Goal: Information Seeking & Learning: Find specific fact

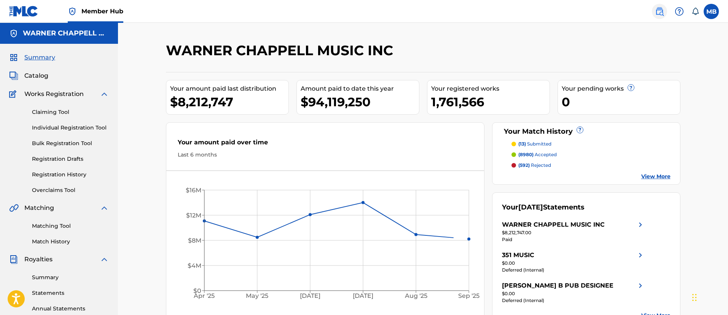
click at [652, 14] on link at bounding box center [659, 11] width 15 height 15
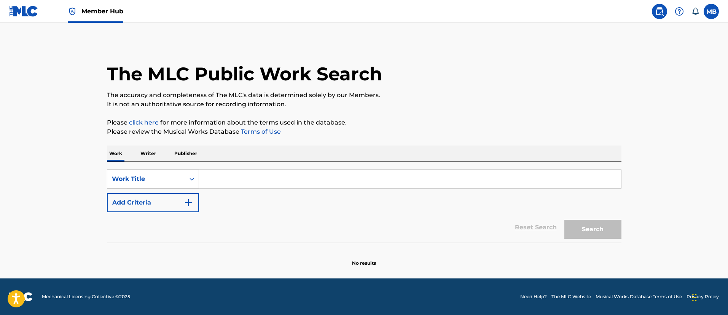
click at [152, 176] on div "Work Title" at bounding box center [146, 178] width 68 height 9
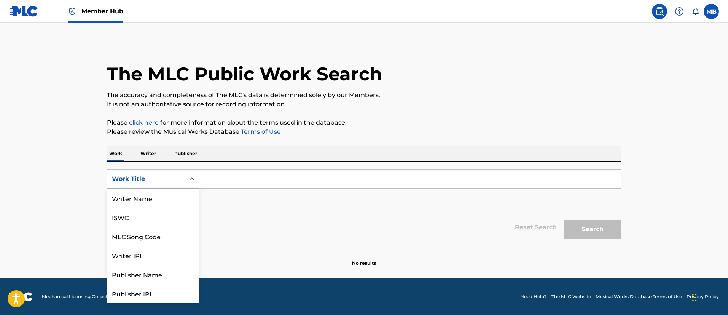
scroll to position [38, 0]
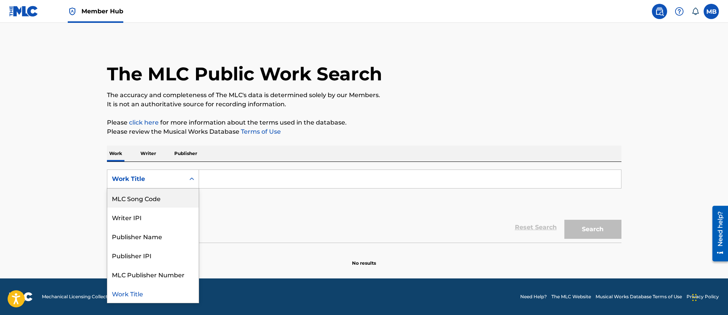
click at [153, 202] on div "MLC Song Code" at bounding box center [152, 197] width 91 height 19
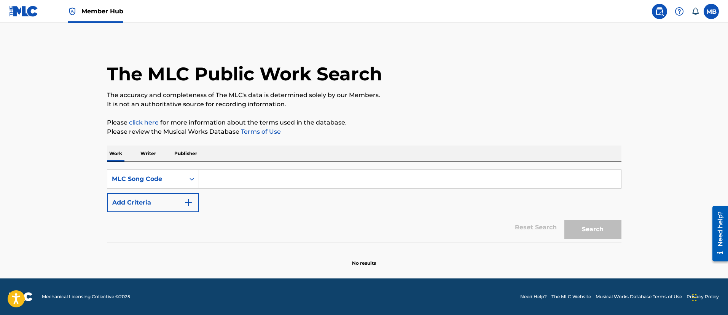
click at [258, 173] on input "Search Form" at bounding box center [410, 179] width 422 height 18
paste input "IZ1O6B"
click at [564, 219] on button "Search" at bounding box center [592, 228] width 57 height 19
click at [264, 175] on input "IZ1O6B" at bounding box center [410, 179] width 422 height 18
drag, startPoint x: 245, startPoint y: 179, endPoint x: 94, endPoint y: 178, distance: 150.6
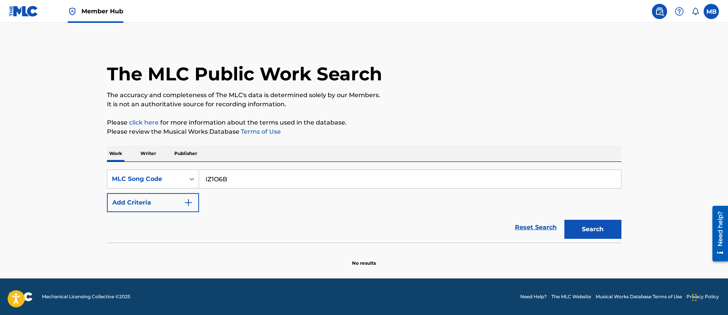
click at [99, 180] on div "The MLC Public Work Search The accuracy and completeness of The MLC's data is d…" at bounding box center [364, 154] width 532 height 224
paste input "LS67UN"
type input "LS67UN"
click at [564, 219] on button "Search" at bounding box center [592, 228] width 57 height 19
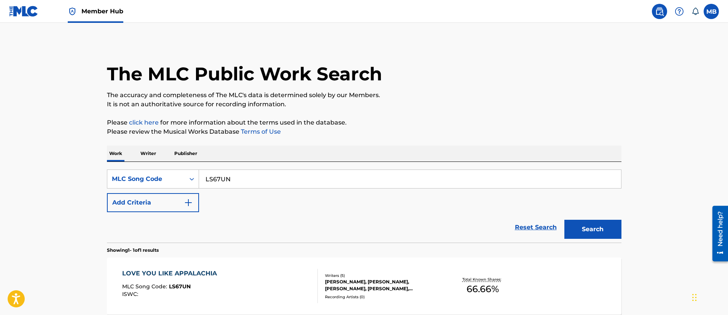
click at [273, 280] on div "LOVE YOU LIKE APPALACHIA MLC Song Code : LS67UN ISWC :" at bounding box center [219, 286] width 195 height 34
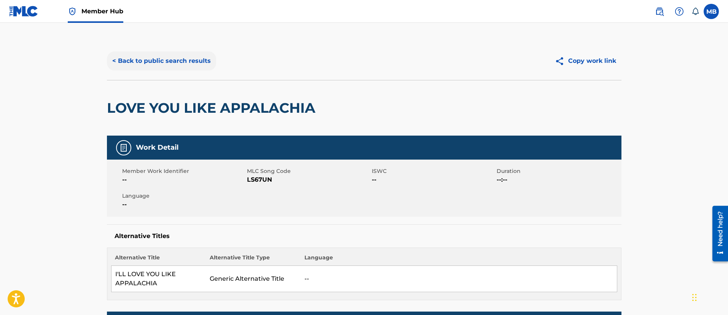
click at [192, 60] on button "< Back to public search results" at bounding box center [161, 60] width 109 height 19
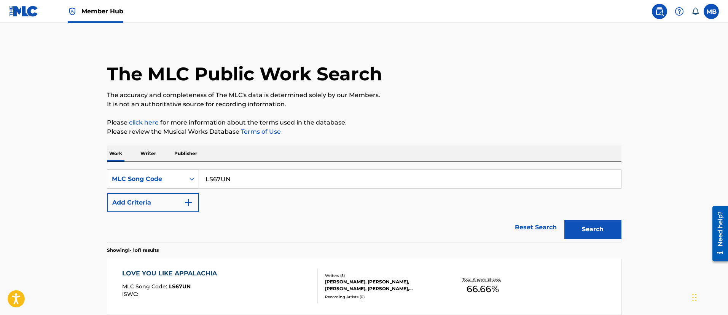
drag, startPoint x: 233, startPoint y: 175, endPoint x: 167, endPoint y: 172, distance: 65.9
click at [172, 174] on div "SearchWithCriteriaa7b64d4d-1e0e-497a-93d6-d8ed532316da MLC Song Code LS67UN" at bounding box center [364, 178] width 514 height 19
paste input "BA4151/ BA4151"
type input "BA4151"
click at [564, 219] on button "Search" at bounding box center [592, 228] width 57 height 19
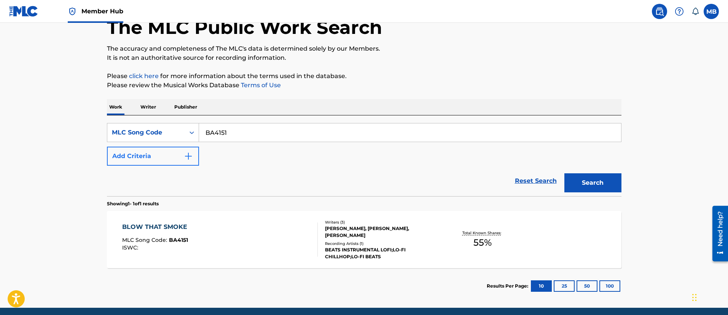
scroll to position [57, 0]
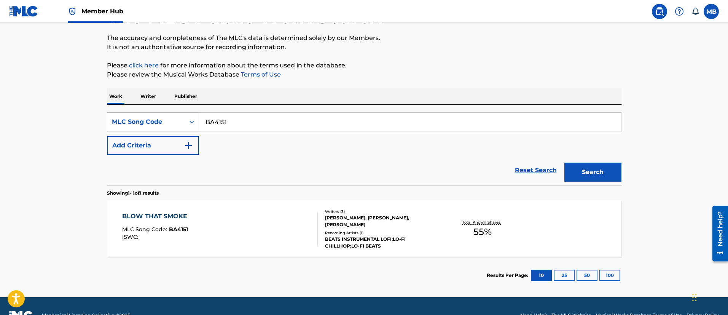
click at [160, 130] on div "MLC Song Code" at bounding box center [153, 121] width 92 height 19
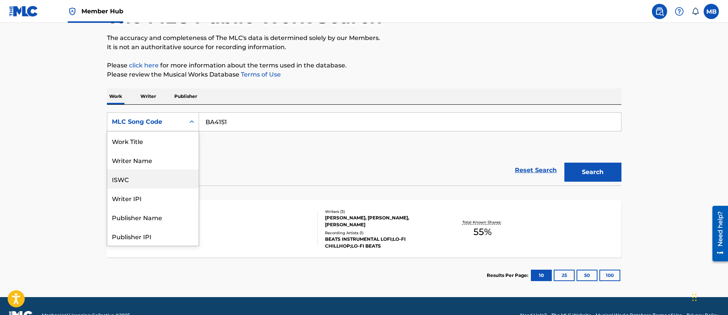
scroll to position [0, 0]
click at [141, 145] on div "Work Title" at bounding box center [152, 140] width 91 height 19
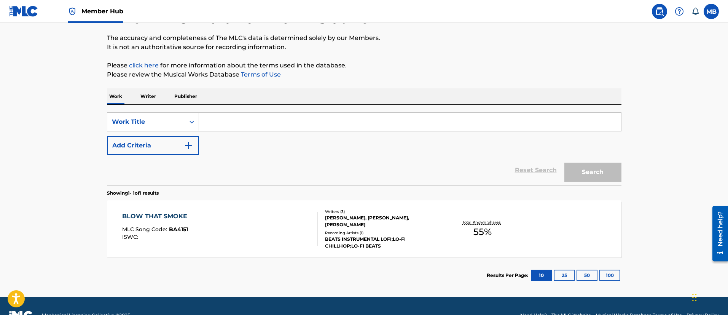
click at [238, 120] on input "Search Form" at bounding box center [410, 122] width 422 height 18
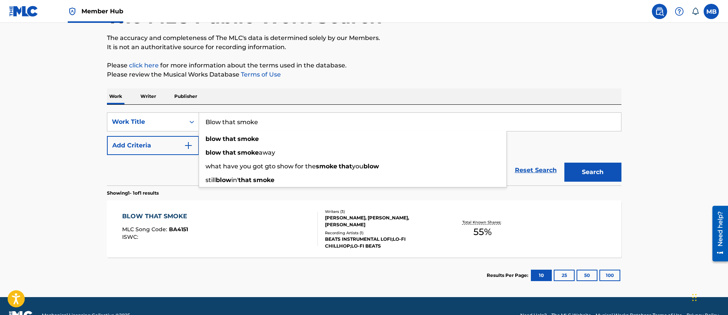
type input "Blow that smoke"
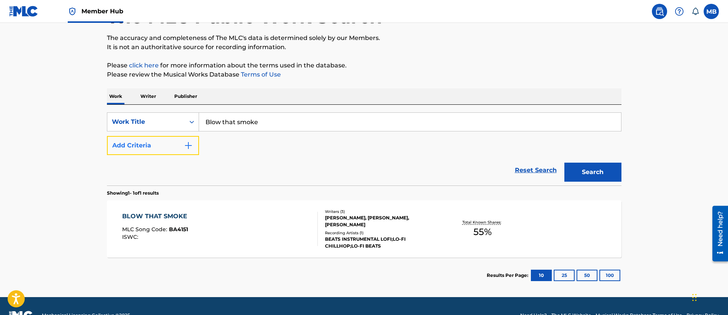
click at [149, 142] on button "Add Criteria" at bounding box center [153, 145] width 92 height 19
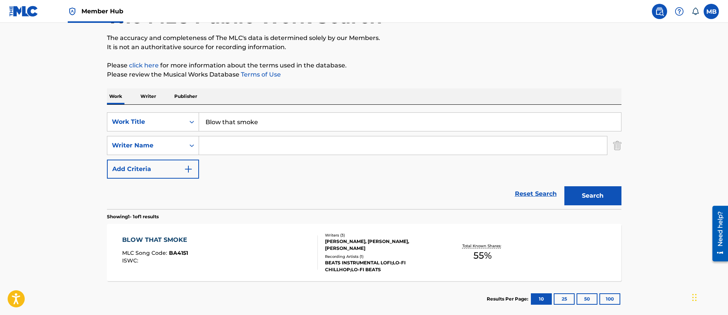
click at [359, 149] on input "Search Form" at bounding box center [403, 145] width 408 height 18
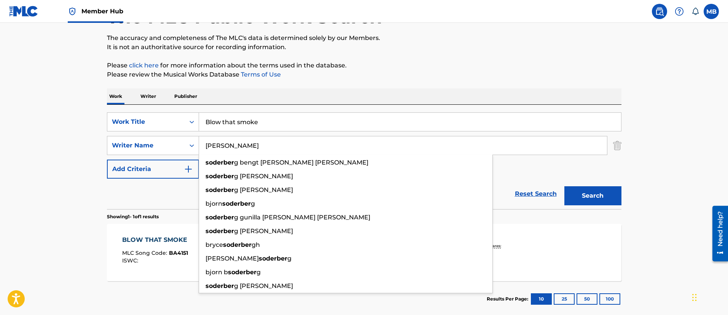
type input "[PERSON_NAME]"
click at [564, 186] on button "Search" at bounding box center [592, 195] width 57 height 19
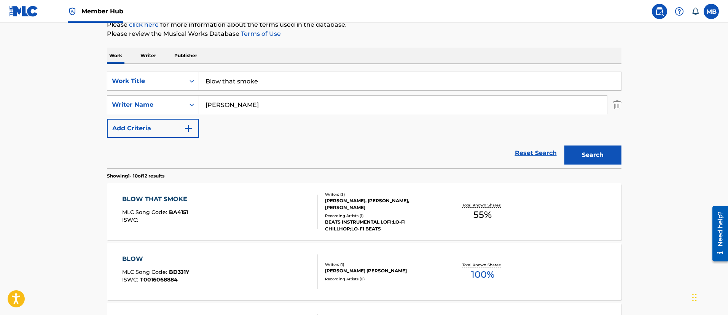
scroll to position [57, 0]
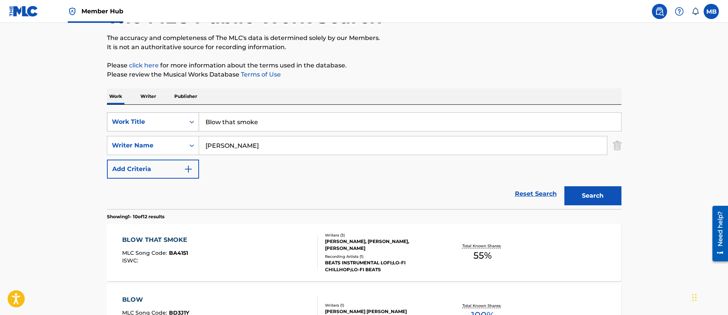
drag, startPoint x: 144, startPoint y: 122, endPoint x: 149, endPoint y: 130, distance: 10.0
click at [144, 122] on div "Work Title" at bounding box center [146, 121] width 68 height 9
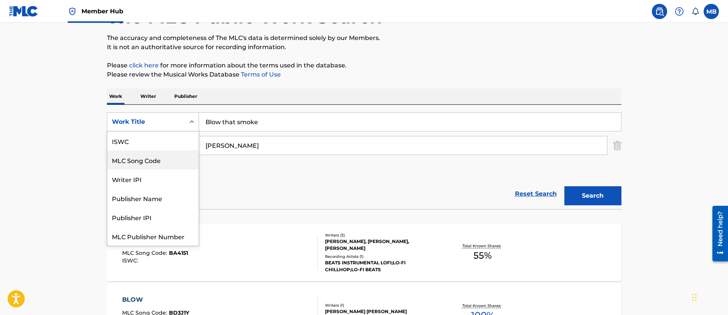
scroll to position [19, 0]
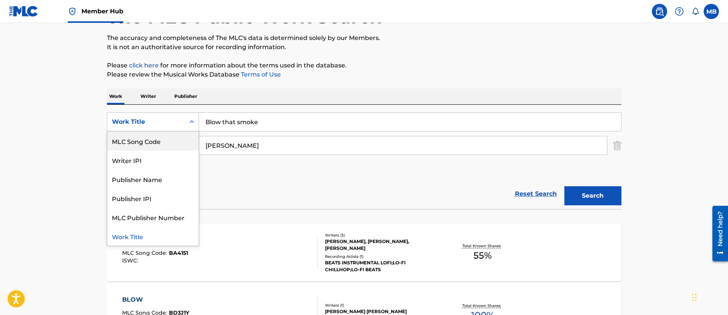
click at [159, 145] on div "MLC Song Code" at bounding box center [152, 140] width 91 height 19
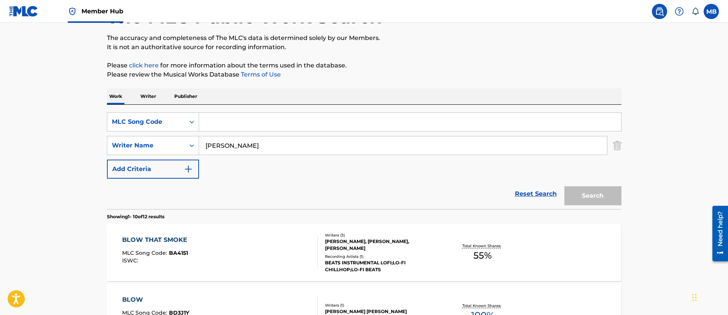
paste input "W52OK9"
click at [280, 127] on input "Search Form" at bounding box center [410, 122] width 422 height 18
type input "W52OK9"
click at [564, 186] on button "Search" at bounding box center [592, 195] width 57 height 19
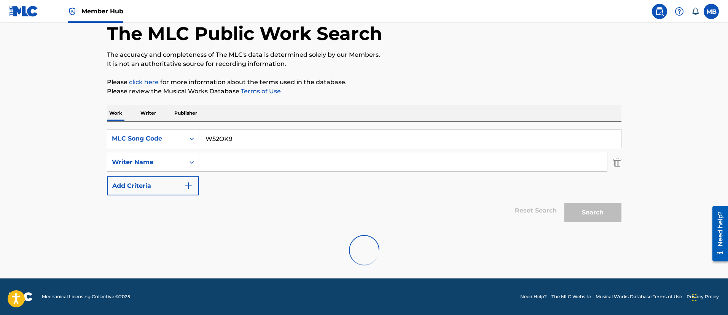
scroll to position [57, 0]
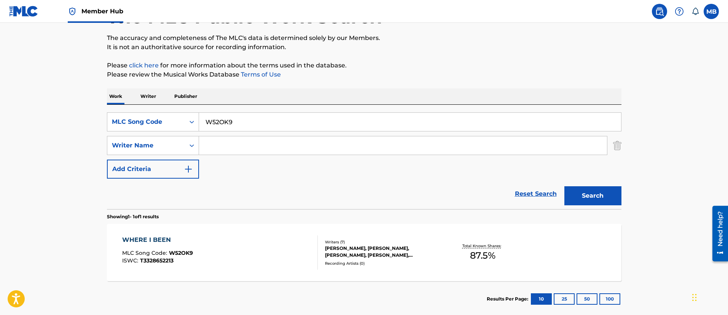
click at [262, 259] on div "WHERE I BEEN MLC Song Code : W52OK9 ISWC : T3328652213" at bounding box center [219, 252] width 195 height 34
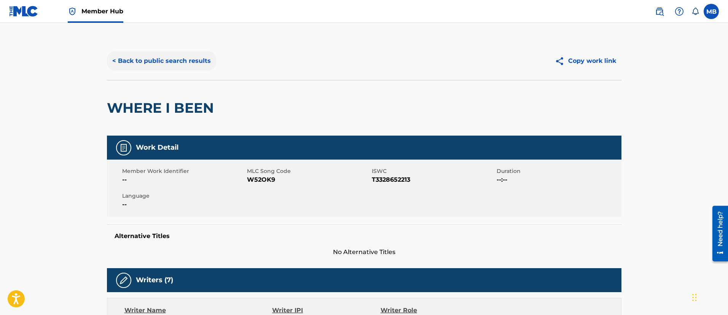
drag, startPoint x: 145, startPoint y: 49, endPoint x: 149, endPoint y: 60, distance: 12.1
click at [145, 51] on div "< Back to public search results Copy work link" at bounding box center [364, 61] width 514 height 38
click at [149, 60] on button "< Back to public search results" at bounding box center [161, 60] width 109 height 19
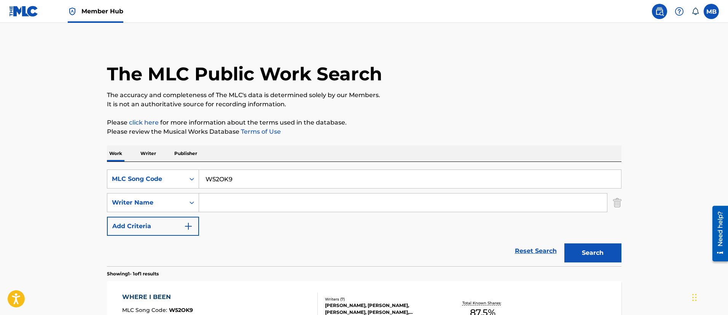
scroll to position [56, 0]
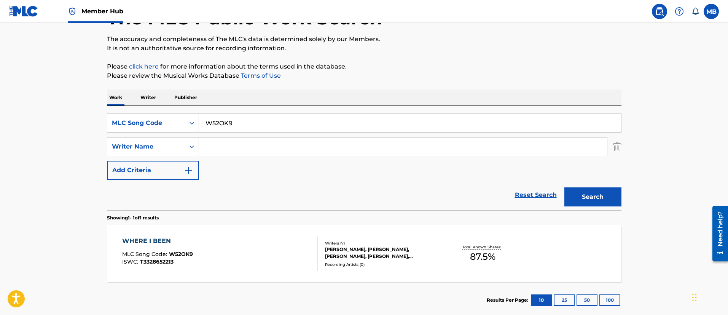
click at [146, 113] on div "SearchWithCriteria858e3ec3-c2c2-4d7d-aa80-57f2023d85da MLC Song Code W52OK9" at bounding box center [364, 122] width 514 height 19
paste input "HB1X7N"
type input "HB1X7N"
click at [564, 187] on button "Search" at bounding box center [592, 196] width 57 height 19
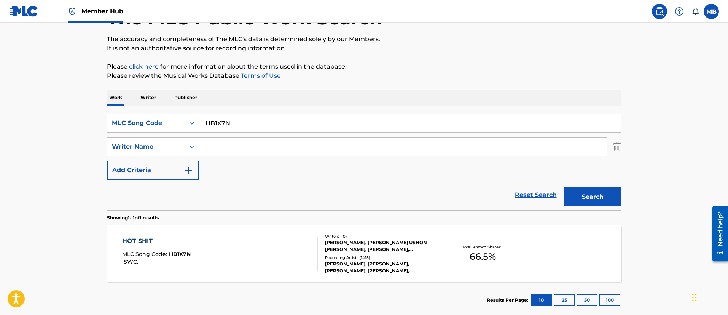
click at [103, 16] on link "Member Hub" at bounding box center [96, 11] width 56 height 22
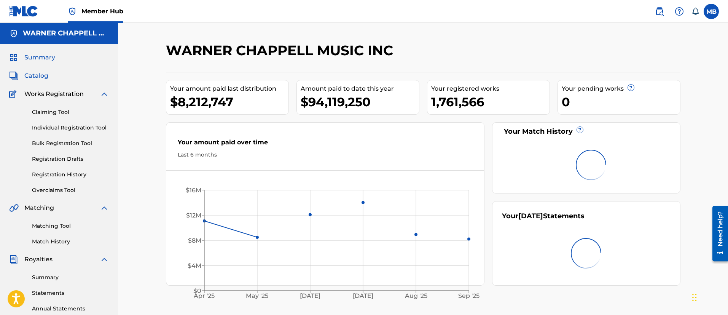
click at [43, 72] on span "Catalog" at bounding box center [36, 75] width 24 height 9
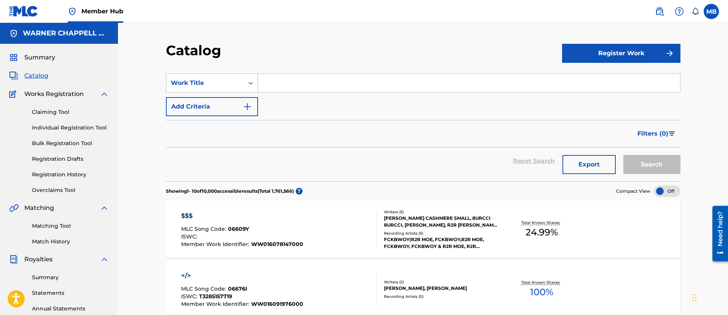
click at [182, 84] on div "Work Title" at bounding box center [205, 82] width 68 height 9
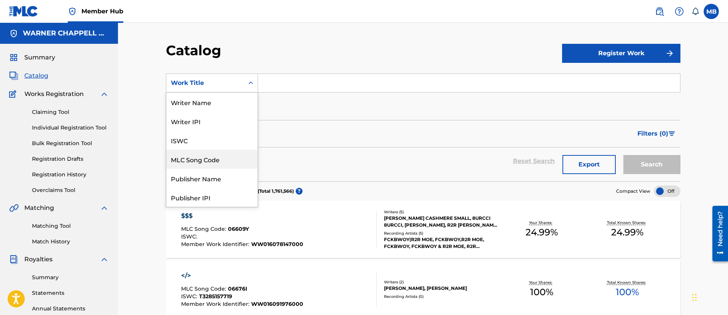
click at [226, 161] on div "MLC Song Code" at bounding box center [211, 158] width 91 height 19
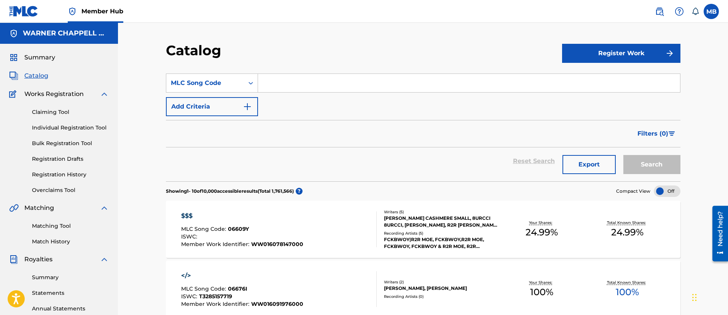
click at [318, 94] on div "SearchWithCriteria085c9d86-be61-4994-893c-4698d39bd3a1 MLC Song Code Add Criter…" at bounding box center [423, 94] width 514 height 43
click at [340, 87] on input "Search Form" at bounding box center [469, 83] width 422 height 18
paste input "HB1X7N"
type input "HB1X7N"
click at [623, 155] on button "Search" at bounding box center [651, 164] width 57 height 19
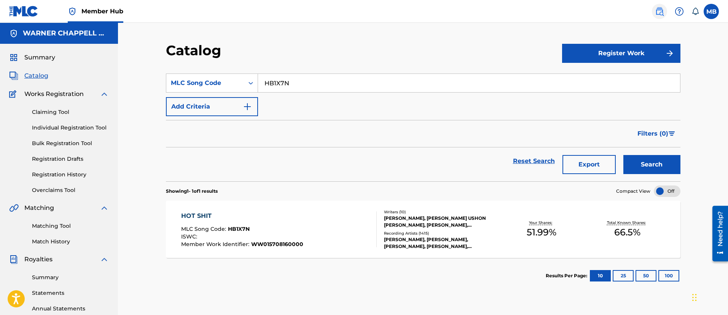
click at [658, 18] on link at bounding box center [659, 11] width 15 height 15
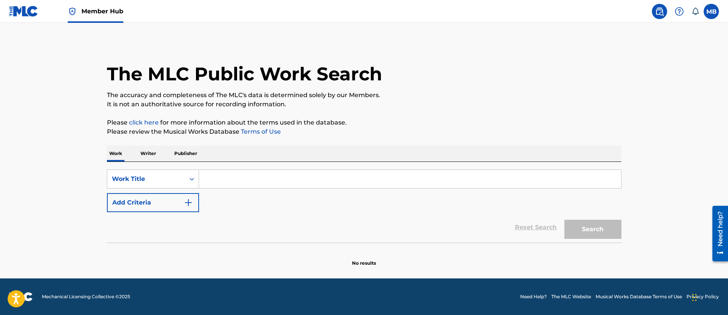
click at [244, 183] on input "Search Form" at bounding box center [410, 179] width 422 height 18
paste input "Love Galore"
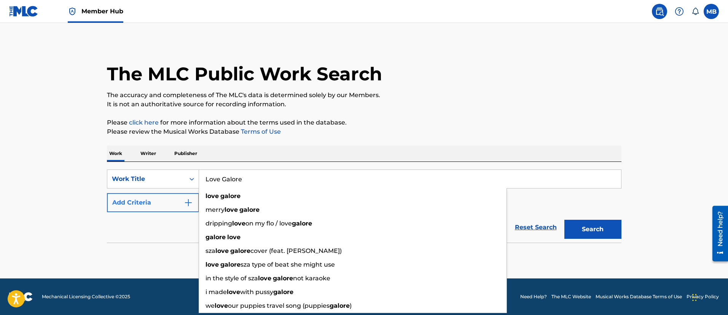
type input "Love Galore"
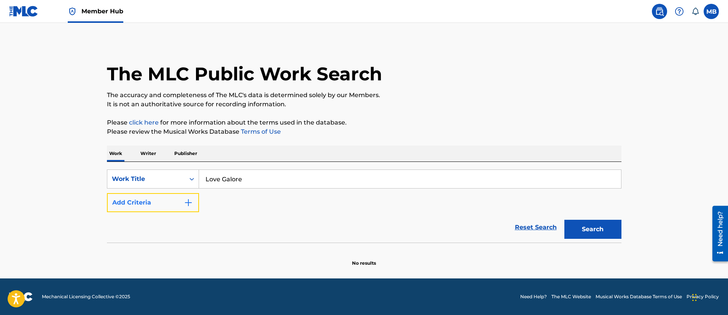
click at [155, 201] on button "Add Criteria" at bounding box center [153, 202] width 92 height 19
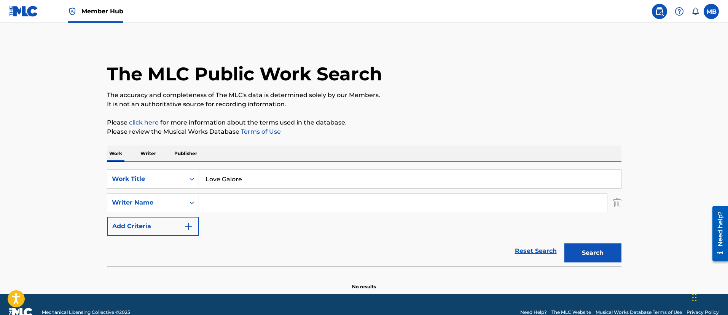
click at [245, 203] on input "Search Form" at bounding box center [403, 202] width 408 height 18
type input "C"
type input "Lang"
click at [564, 243] on button "Search" at bounding box center [592, 252] width 57 height 19
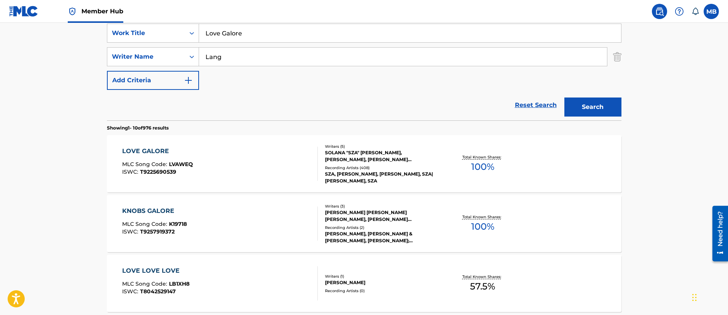
scroll to position [228, 0]
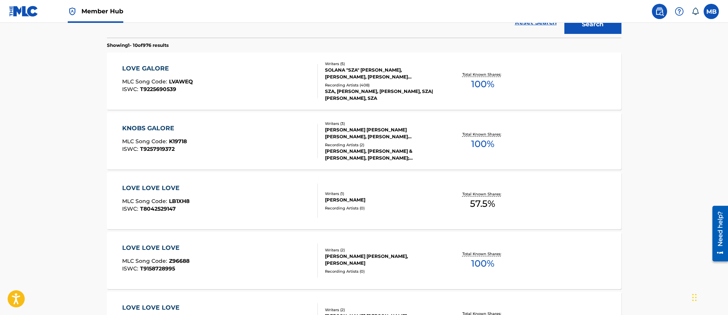
click at [255, 92] on div "LOVE GALORE MLC Song Code : LVAWEQ ISWC : T9225690539" at bounding box center [219, 81] width 195 height 34
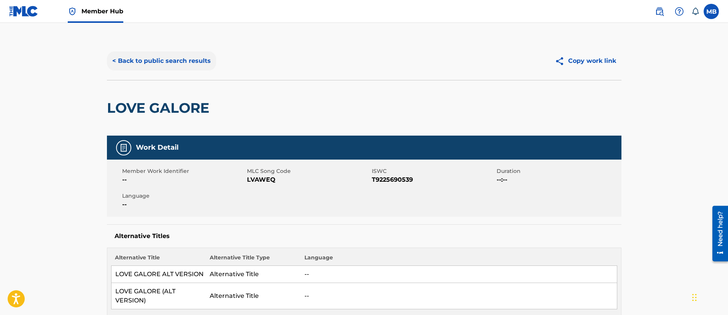
click at [145, 61] on button "< Back to public search results" at bounding box center [161, 60] width 109 height 19
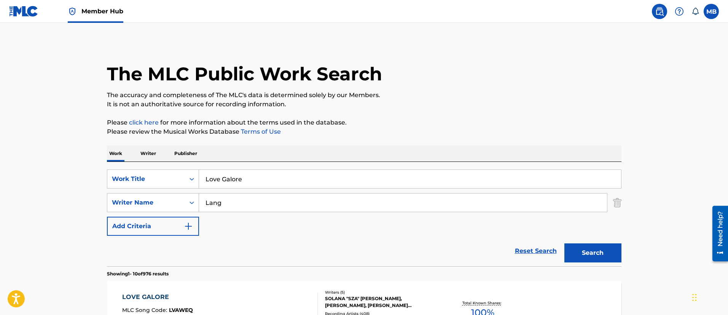
drag, startPoint x: 252, startPoint y: 176, endPoint x: 137, endPoint y: 168, distance: 115.5
click at [143, 170] on div "SearchWithCriteriabcbad319-d66a-4b88-8d77-2e245b4a3ca8 Work Title Love Galore" at bounding box center [364, 178] width 514 height 19
paste input "Hollywood’s Bleeding"
type input "Hollywood’s Bleeding"
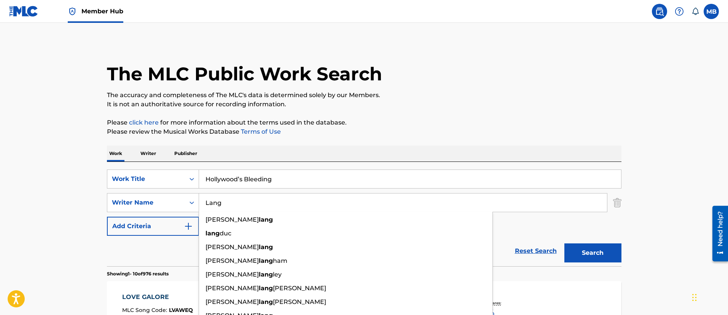
click at [564, 243] on button "Search" at bounding box center [592, 252] width 57 height 19
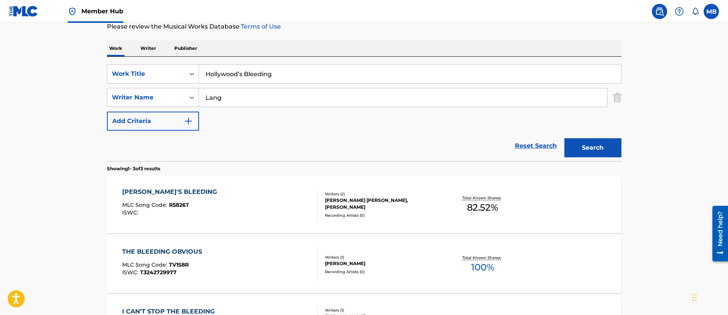
scroll to position [105, 0]
type input "post"
click at [564, 138] on button "Search" at bounding box center [592, 147] width 57 height 19
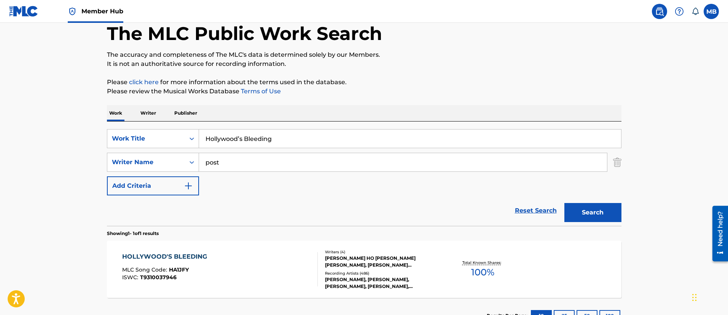
scroll to position [99, 0]
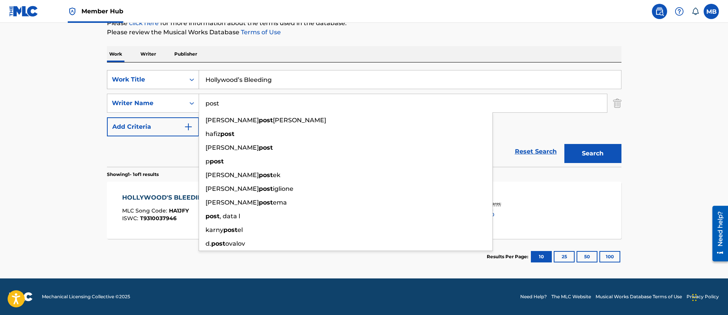
drag, startPoint x: 284, startPoint y: 79, endPoint x: 148, endPoint y: 76, distance: 135.8
click at [153, 79] on div "SearchWithCriteriabcbad319-d66a-4b88-8d77-2e245b4a3ca8 Work Title Hollywood’s B…" at bounding box center [364, 79] width 514 height 19
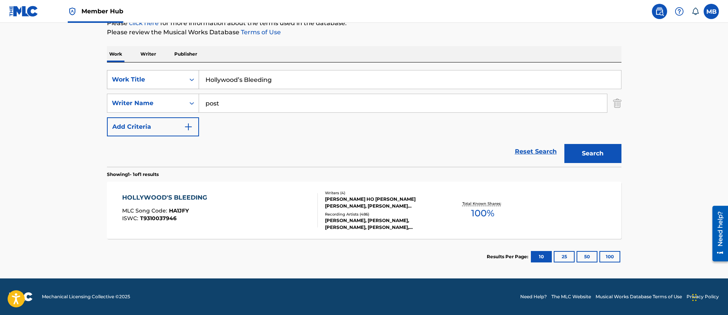
paste input "Consideration"
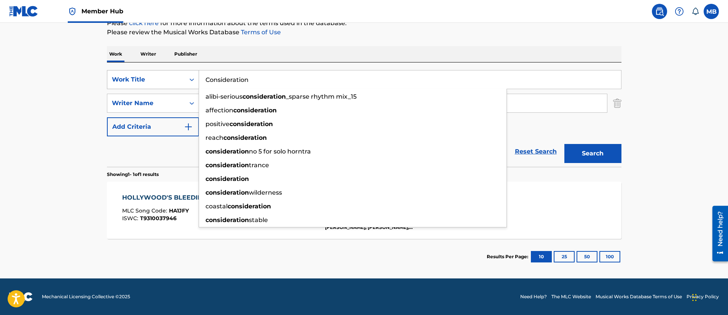
type input "Consideration"
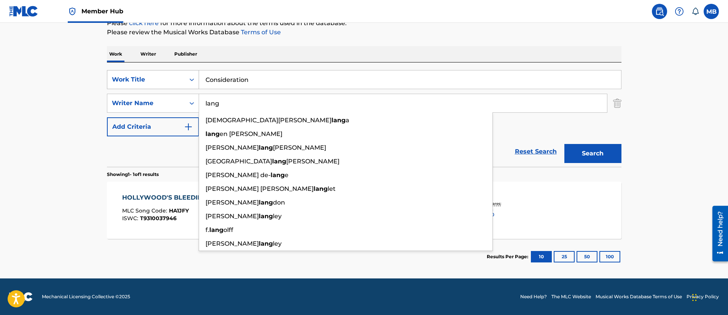
click at [564, 144] on button "Search" at bounding box center [592, 153] width 57 height 19
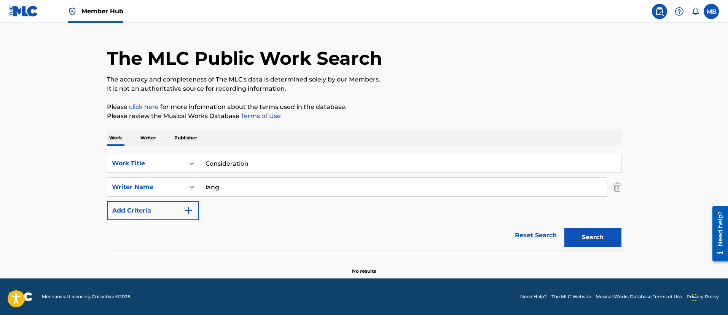
scroll to position [16, 0]
drag, startPoint x: 238, startPoint y: 189, endPoint x: 114, endPoint y: 183, distance: 124.1
click at [126, 184] on div "SearchWithCriteria0d035f63-56e2-4b72-9468-67b67d092e38 Writer Name [PERSON_NAME]" at bounding box center [364, 186] width 514 height 19
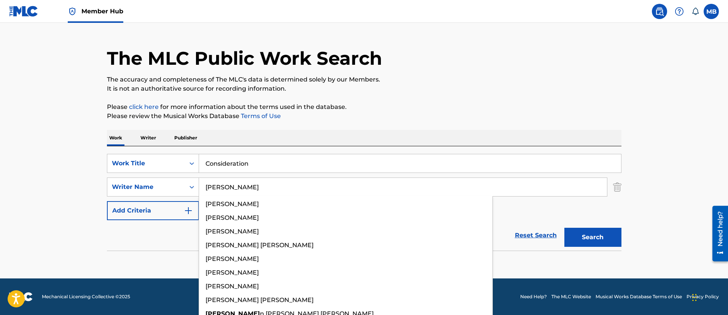
type input "[PERSON_NAME]"
click at [564, 227] on button "Search" at bounding box center [592, 236] width 57 height 19
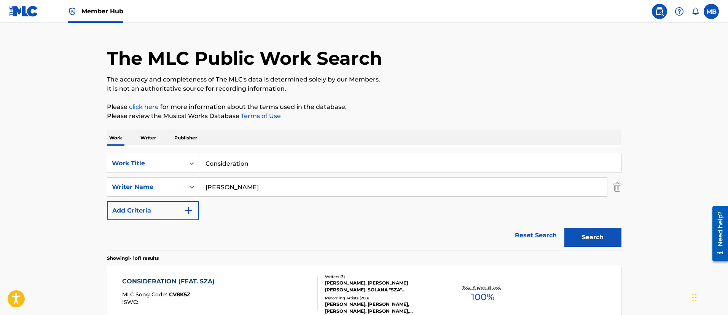
drag, startPoint x: 245, startPoint y: 164, endPoint x: 110, endPoint y: 139, distance: 137.0
click at [111, 142] on div "Work Writer Publisher SearchWithCriteriabcbad319-d66a-4b88-8d77-2e245b4a3ca8 Wo…" at bounding box center [364, 244] width 514 height 228
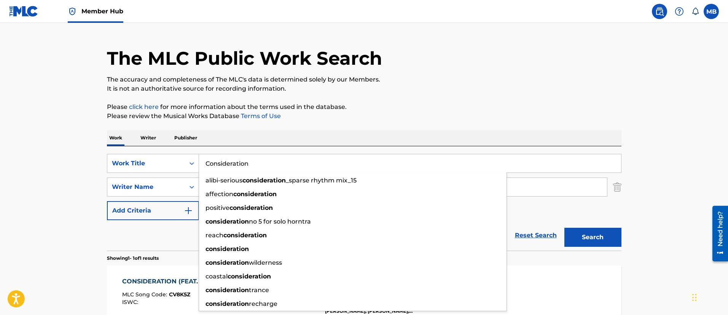
click at [564, 227] on button "Search" at bounding box center [592, 236] width 57 height 19
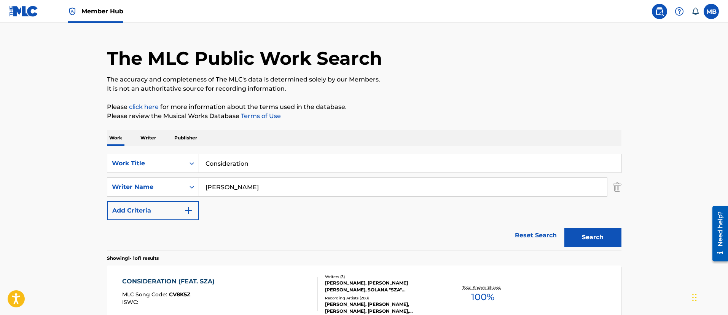
drag, startPoint x: 272, startPoint y: 170, endPoint x: 178, endPoint y: 153, distance: 95.4
click at [179, 153] on div "SearchWithCriteriabcbad319-d66a-4b88-8d77-2e245b4a3ca8 Work Title Consideration…" at bounding box center [364, 198] width 514 height 104
paste input "Love Galore (Alt Version)"
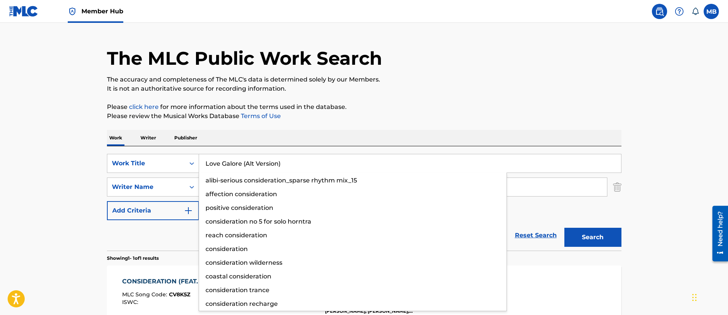
click at [564, 227] on button "Search" at bounding box center [592, 236] width 57 height 19
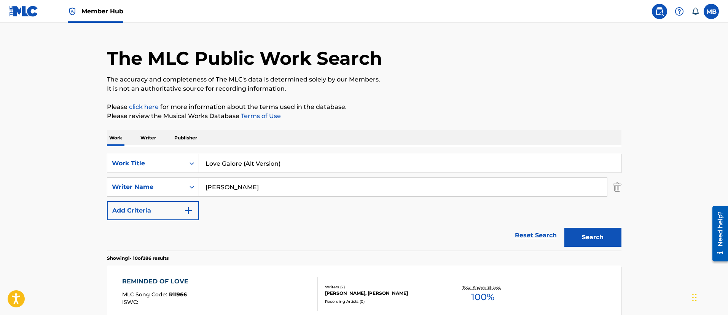
scroll to position [187, 0]
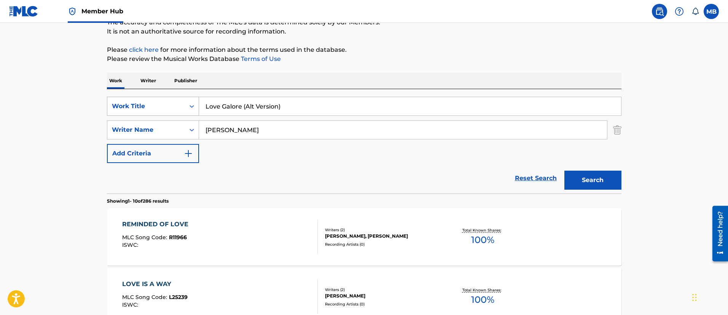
drag, startPoint x: 293, startPoint y: 109, endPoint x: 117, endPoint y: 97, distance: 176.9
click at [117, 97] on div "SearchWithCriteriabcbad319-d66a-4b88-8d77-2e245b4a3ca8 Work Title Love Galore (…" at bounding box center [364, 106] width 514 height 19
paste input "Igual Que Un Ángel"
type input "Igual Que Un Ángel"
click at [564, 170] on button "Search" at bounding box center [592, 179] width 57 height 19
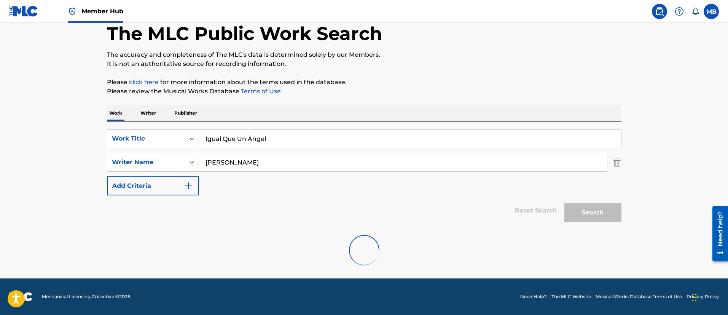
scroll to position [73, 0]
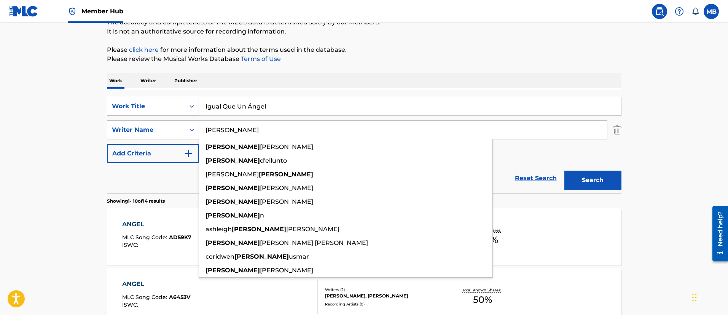
drag, startPoint x: 306, startPoint y: 126, endPoint x: 135, endPoint y: 111, distance: 171.8
click at [137, 113] on div "SearchWithCriteriabcbad319-d66a-4b88-8d77-2e245b4a3ca8 Work Title Igual Que Un …" at bounding box center [364, 130] width 514 height 66
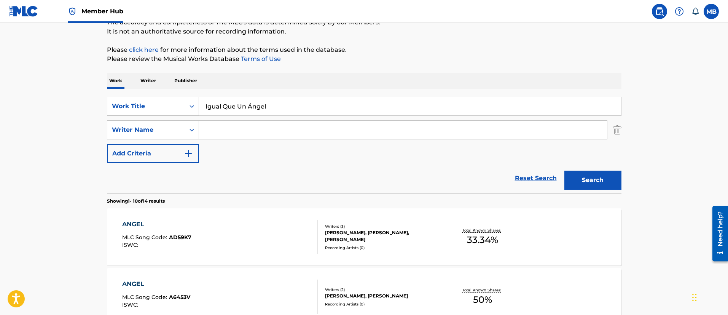
click at [564, 170] on button "Search" at bounding box center [592, 179] width 57 height 19
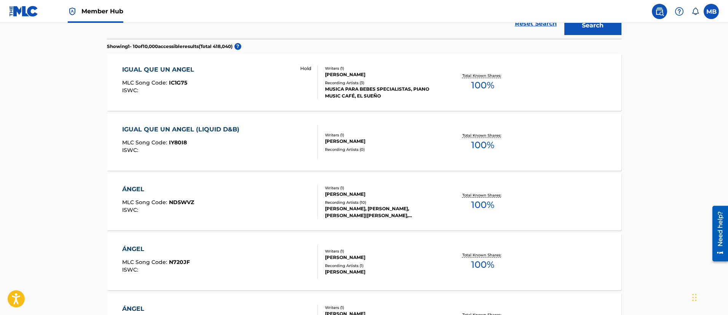
scroll to position [244, 0]
